Goal: Navigation & Orientation: Find specific page/section

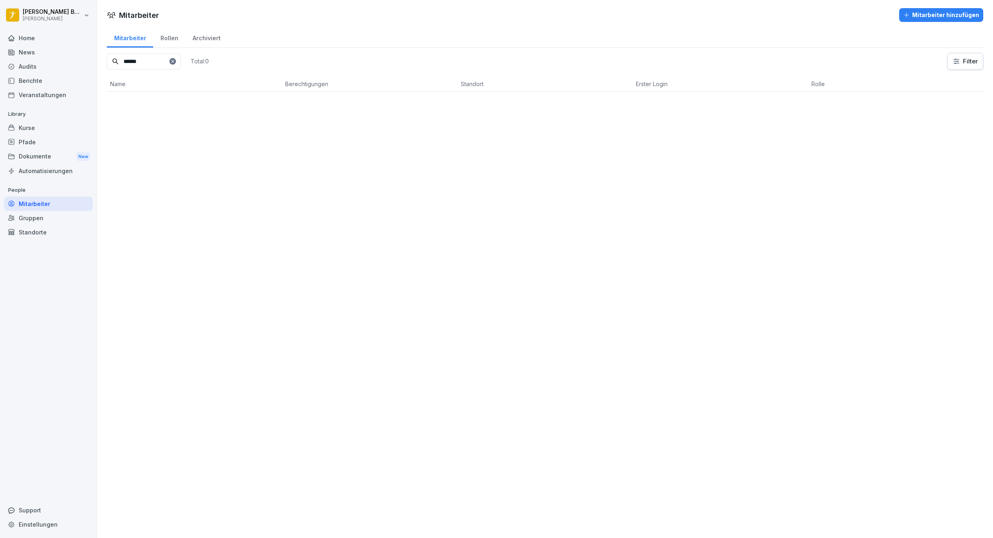
click at [48, 205] on div "Mitarbeiter" at bounding box center [48, 204] width 89 height 14
click at [175, 62] on icon at bounding box center [172, 61] width 5 height 5
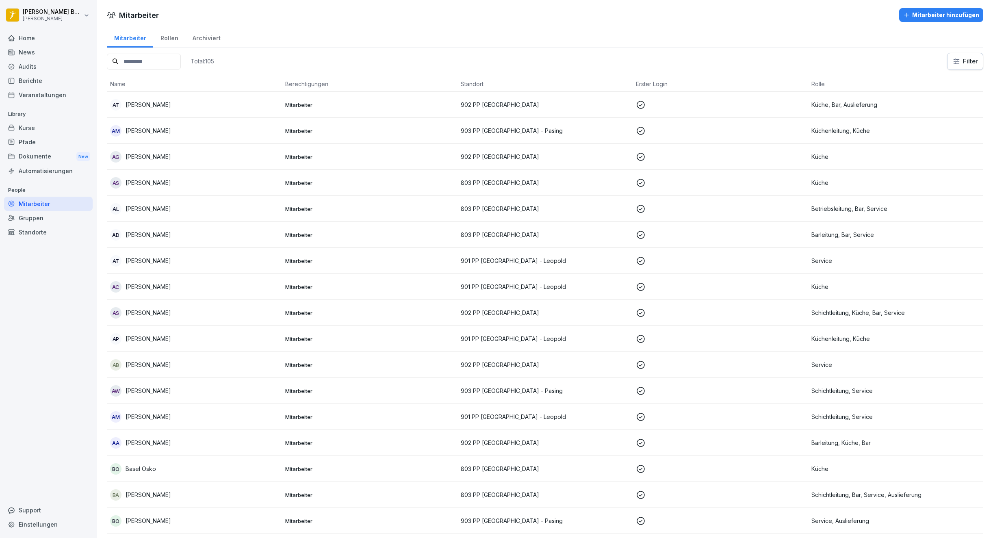
click at [155, 59] on input at bounding box center [144, 62] width 74 height 16
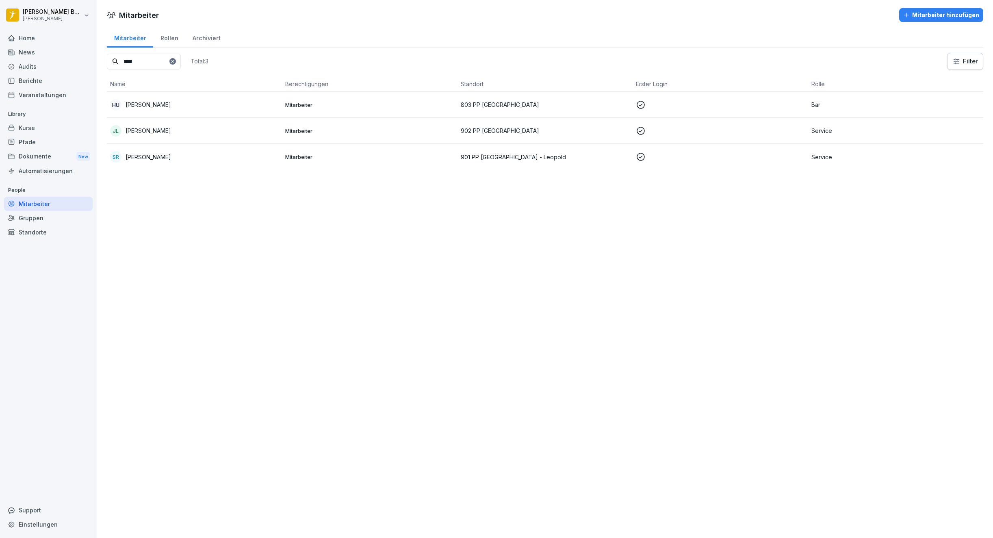
type input "****"
click at [24, 40] on div "Home" at bounding box center [48, 38] width 89 height 14
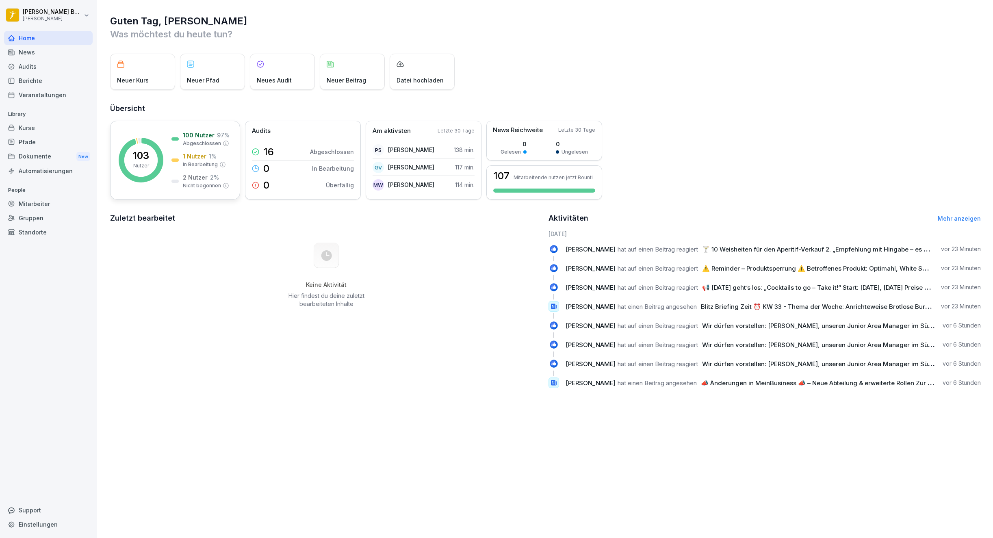
click at [149, 152] on p "103" at bounding box center [141, 156] width 16 height 10
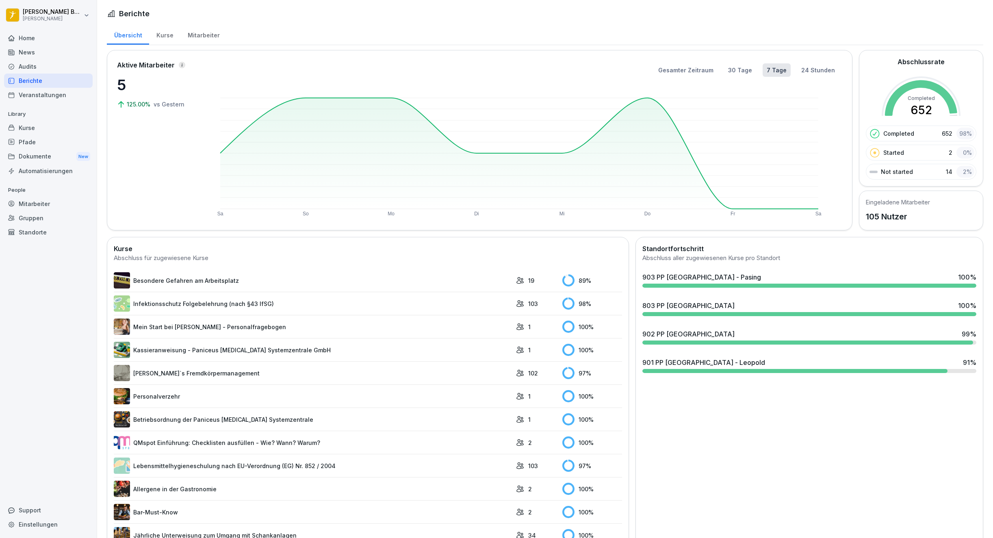
click at [15, 37] on div "Home" at bounding box center [48, 38] width 89 height 14
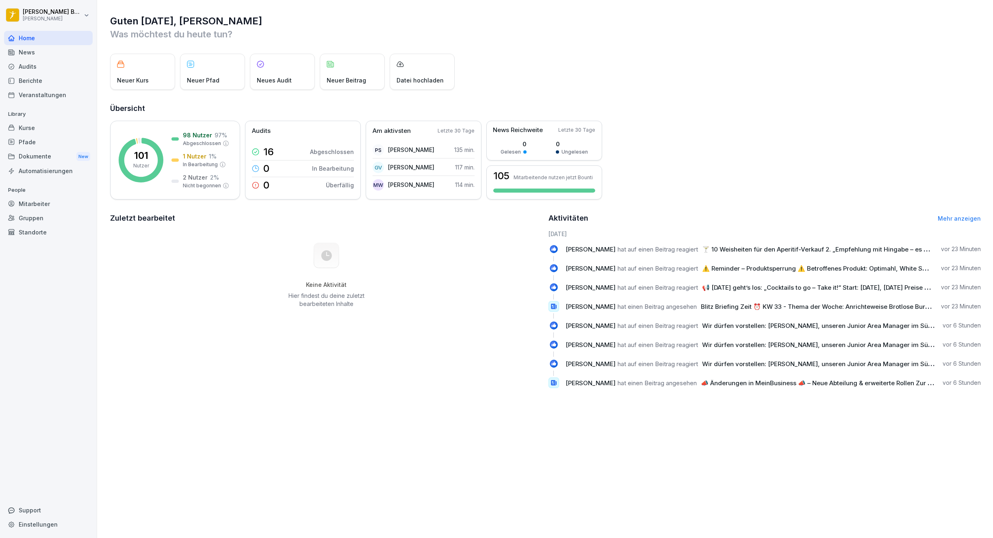
click at [22, 59] on div "News" at bounding box center [48, 52] width 89 height 14
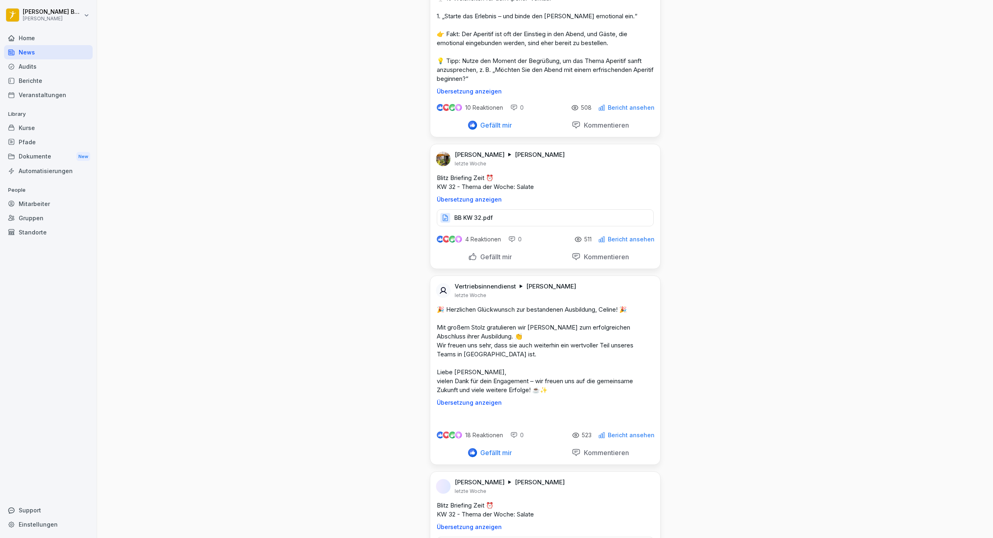
scroll to position [4502, 0]
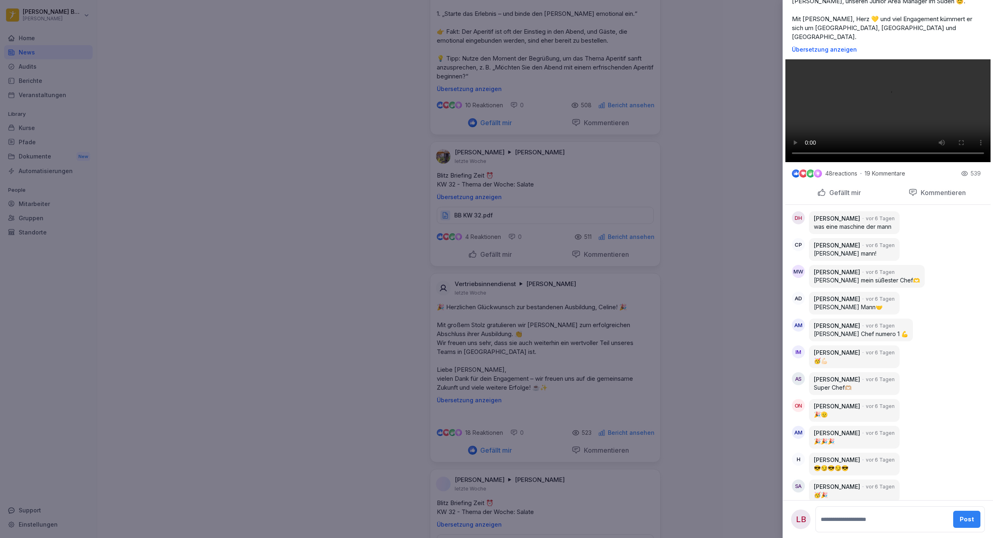
scroll to position [71, 0]
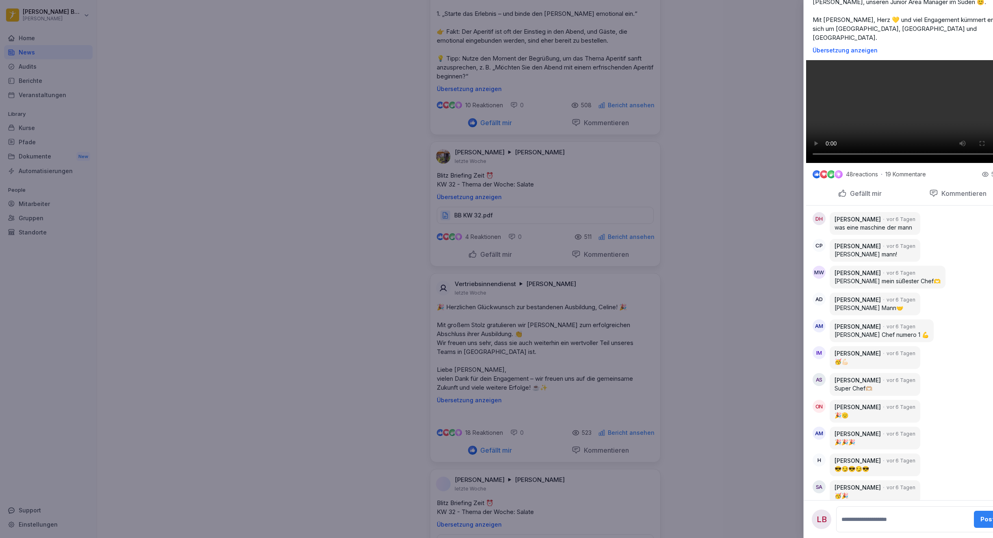
click at [696, 341] on div at bounding box center [496, 269] width 993 height 538
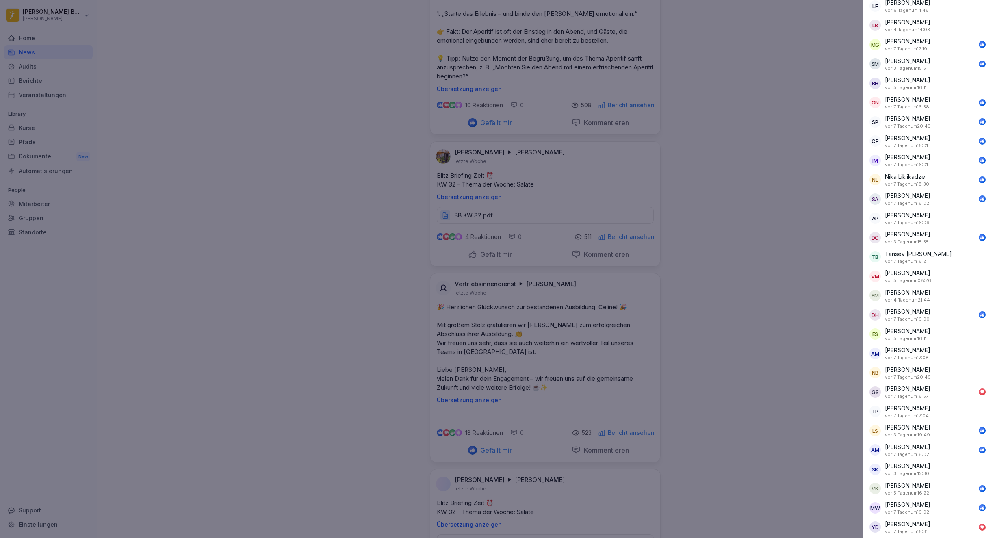
scroll to position [0, 0]
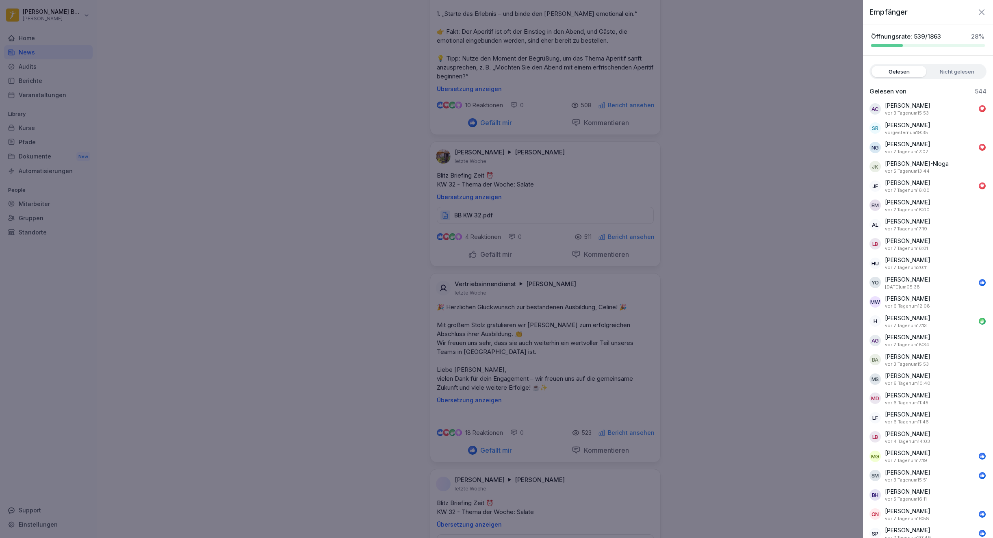
click at [953, 74] on label "Nicht gelesen" at bounding box center [957, 71] width 55 height 11
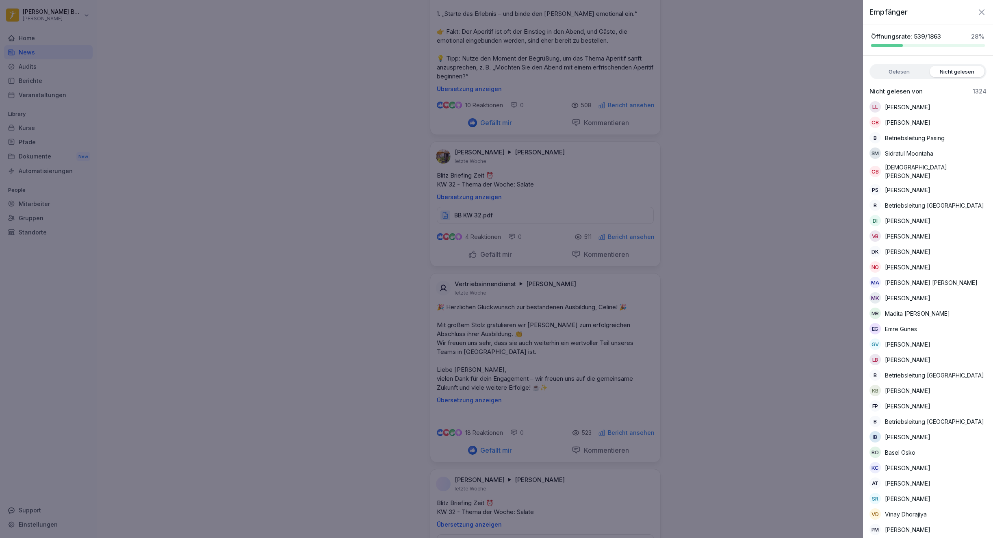
click at [908, 74] on label "Gelesen" at bounding box center [899, 71] width 55 height 11
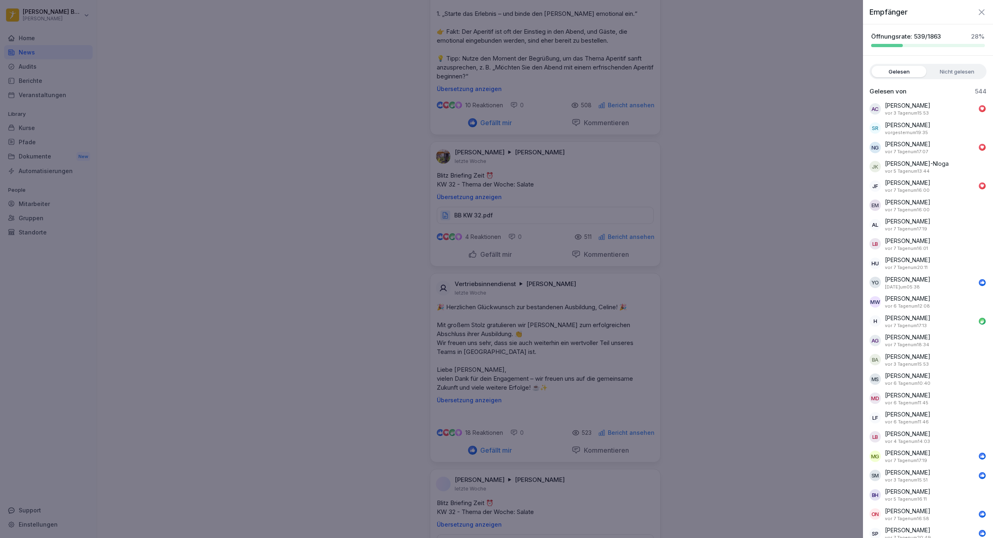
click at [773, 236] on div at bounding box center [496, 269] width 993 height 538
